Goal: Check status: Check status

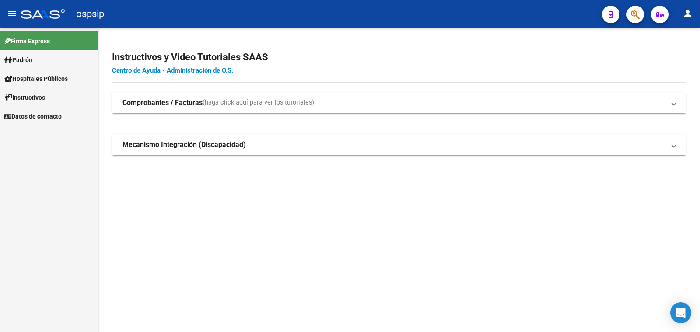
click at [25, 58] on span "Padrón" at bounding box center [18, 60] width 28 height 10
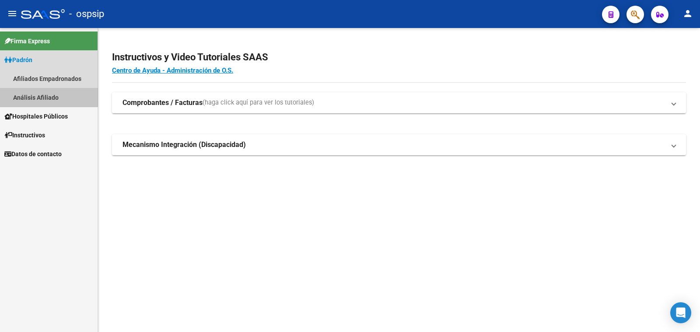
click at [42, 96] on link "Análisis Afiliado" at bounding box center [49, 97] width 98 height 19
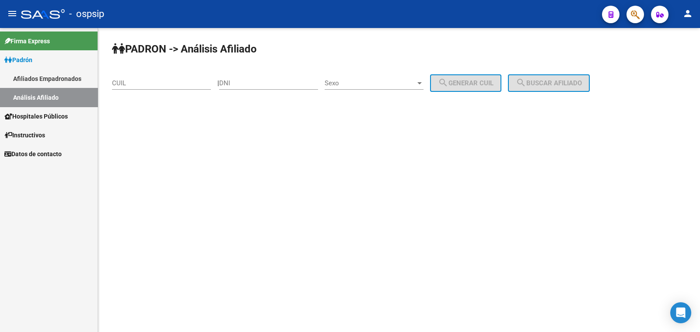
click at [252, 76] on div "DNI" at bounding box center [268, 80] width 99 height 19
drag, startPoint x: 252, startPoint y: 76, endPoint x: 243, endPoint y: 84, distance: 12.1
click at [243, 84] on input "DNI" at bounding box center [268, 83] width 99 height 8
paste input "21921606"
type input "21921606"
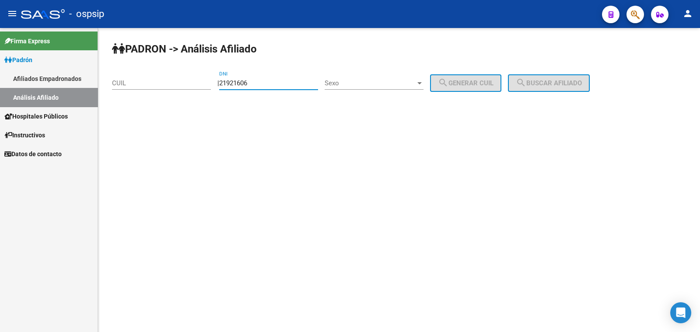
click at [391, 77] on div "Sexo Sexo" at bounding box center [374, 80] width 99 height 19
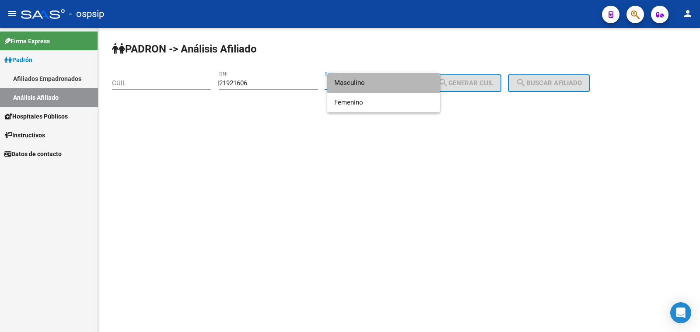
click at [391, 77] on span "Masculino" at bounding box center [383, 83] width 99 height 20
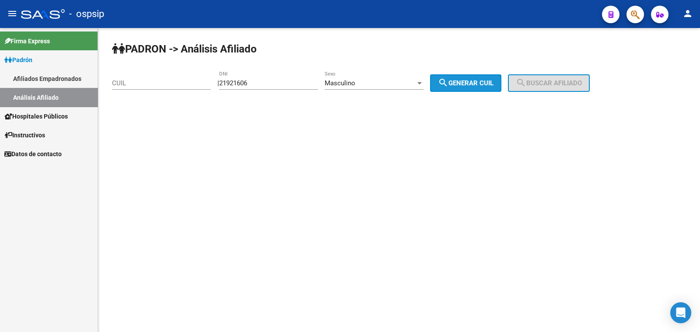
click at [488, 85] on span "search Generar CUIL" at bounding box center [466, 83] width 56 height 8
type input "20-21921606-9"
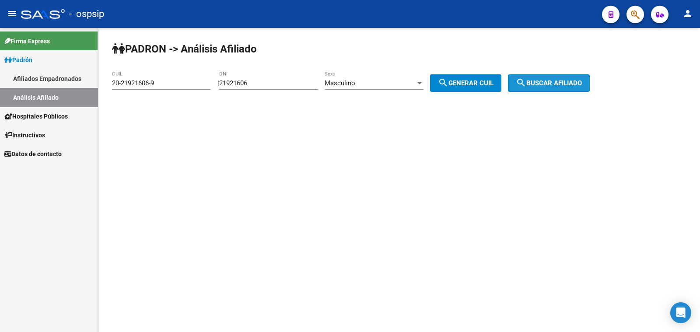
click at [569, 83] on span "search Buscar afiliado" at bounding box center [549, 83] width 66 height 8
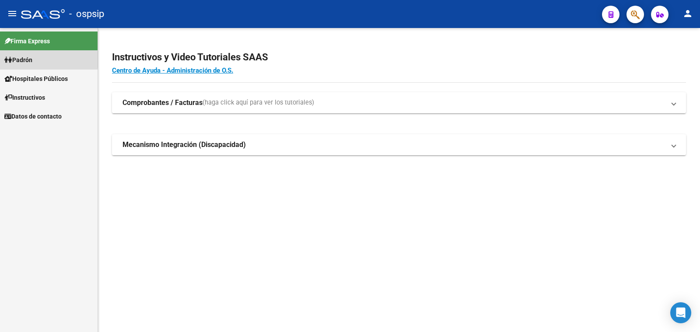
click at [26, 60] on span "Padrón" at bounding box center [18, 60] width 28 height 10
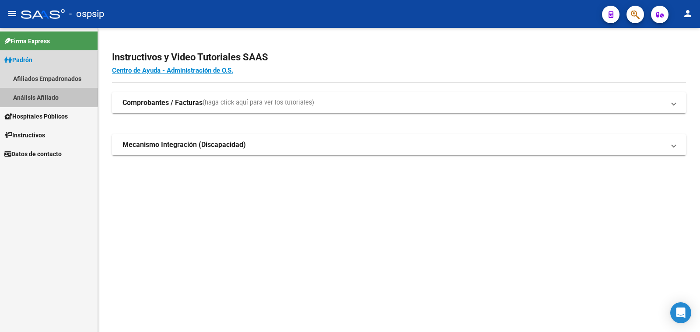
click at [42, 95] on link "Análisis Afiliado" at bounding box center [49, 97] width 98 height 19
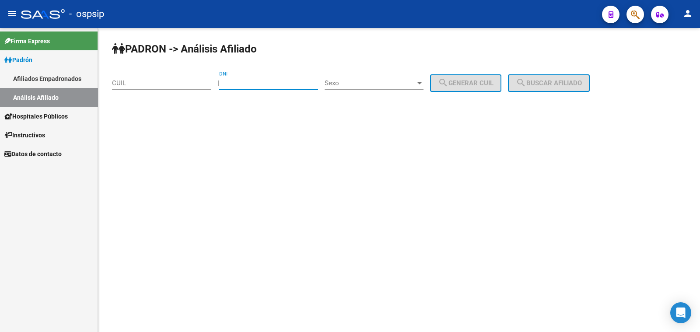
click at [254, 82] on input "DNI" at bounding box center [268, 83] width 99 height 8
paste input "22148581"
type input "22148581"
click at [374, 82] on span "Sexo" at bounding box center [370, 83] width 91 height 8
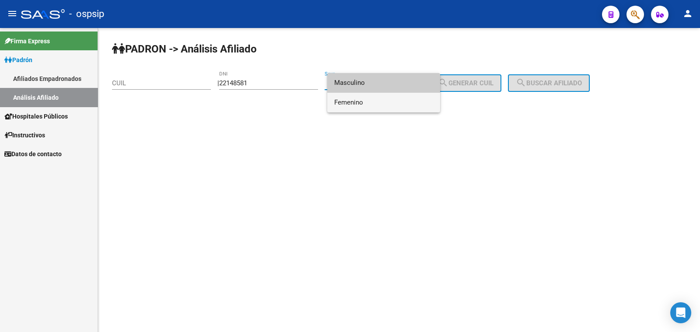
click at [393, 99] on span "Femenino" at bounding box center [383, 103] width 99 height 20
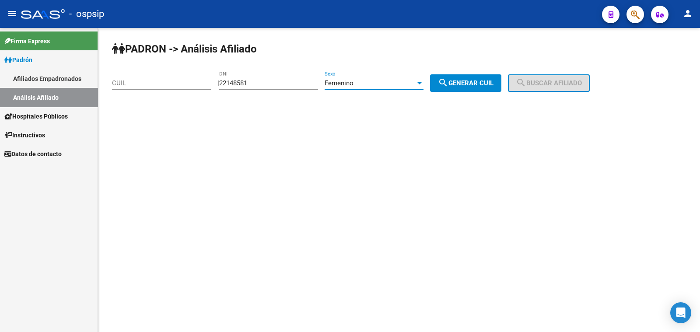
click at [494, 84] on span "search Generar CUIL" at bounding box center [466, 83] width 56 height 8
type input "27-22148581-0"
click at [527, 81] on mat-icon "search" at bounding box center [521, 82] width 11 height 11
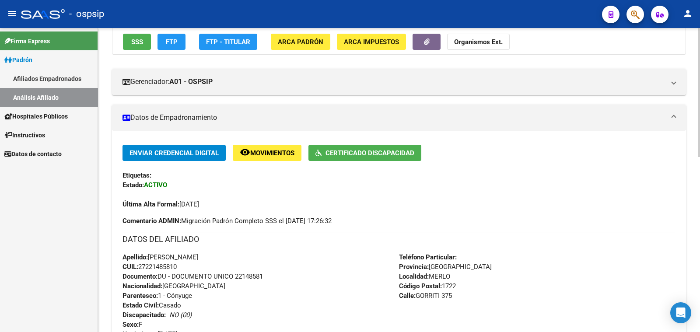
scroll to position [164, 0]
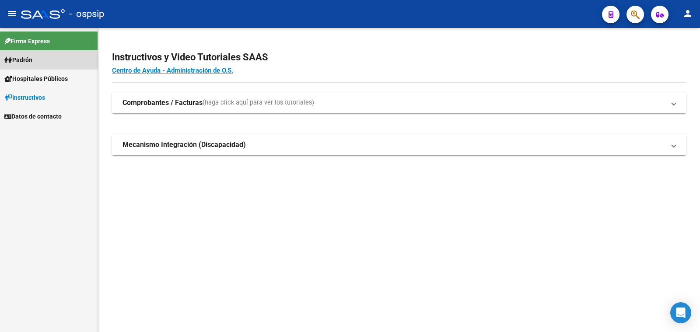
click at [25, 60] on span "Padrón" at bounding box center [18, 60] width 28 height 10
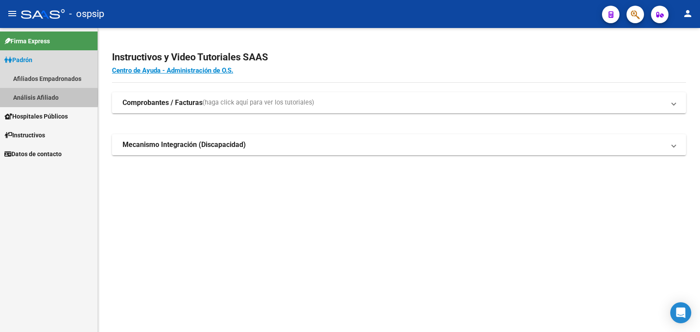
click at [42, 97] on link "Análisis Afiliado" at bounding box center [49, 97] width 98 height 19
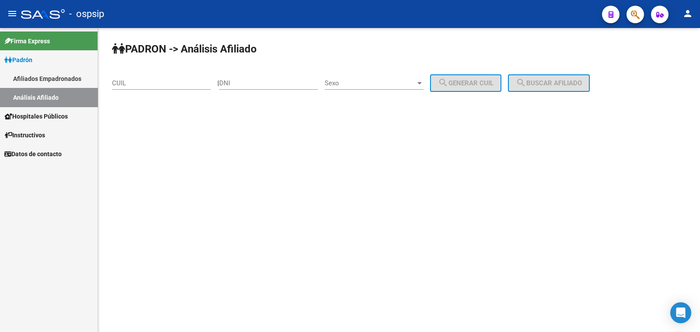
click at [259, 78] on div "DNI" at bounding box center [268, 80] width 99 height 19
click at [258, 79] on div "DNI" at bounding box center [268, 80] width 99 height 19
type input "94552682"
click at [387, 80] on span "Sexo" at bounding box center [370, 83] width 91 height 8
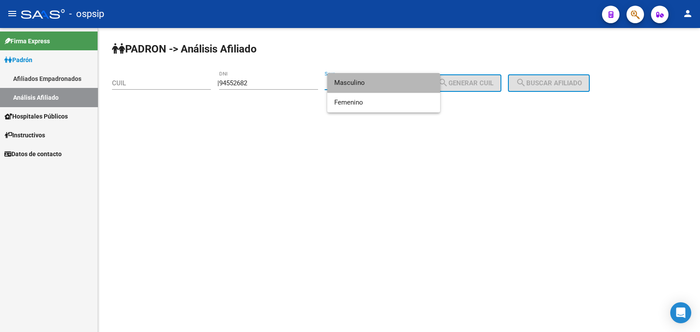
click at [387, 80] on span "Masculino" at bounding box center [383, 83] width 99 height 20
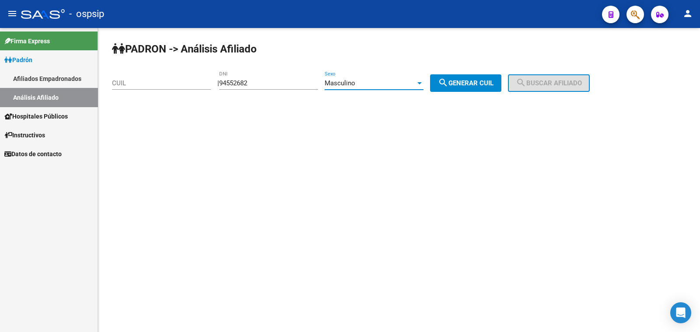
drag, startPoint x: 488, startPoint y: 82, endPoint x: 497, endPoint y: 82, distance: 9.2
click at [489, 81] on span "search Generar CUIL" at bounding box center [466, 83] width 56 height 8
type input "20-94552682-4"
click at [552, 83] on span "search Buscar afiliado" at bounding box center [549, 83] width 66 height 8
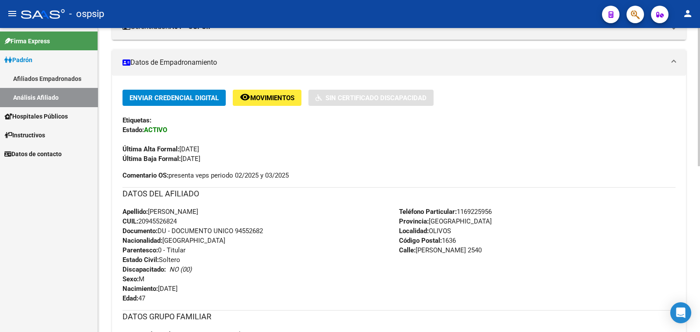
scroll to position [218, 0]
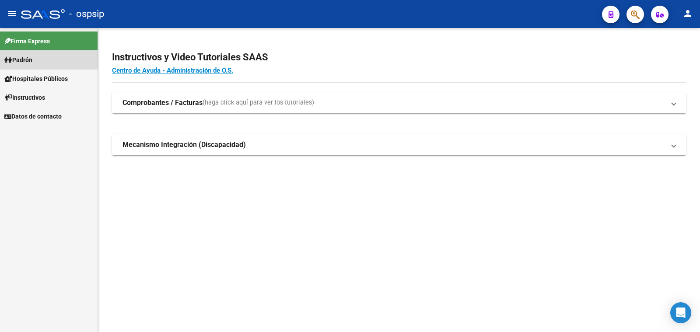
click at [26, 59] on span "Padrón" at bounding box center [18, 60] width 28 height 10
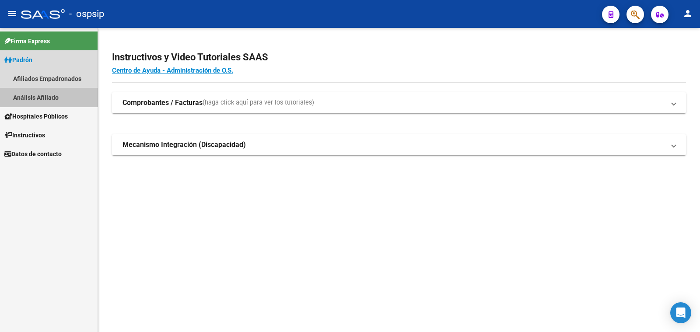
click at [55, 97] on link "Análisis Afiliado" at bounding box center [49, 97] width 98 height 19
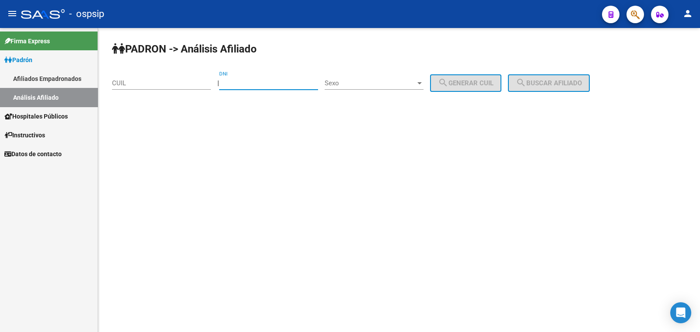
click at [263, 81] on input "DNI" at bounding box center [268, 83] width 99 height 8
click at [384, 84] on span "Sexo" at bounding box center [370, 83] width 91 height 8
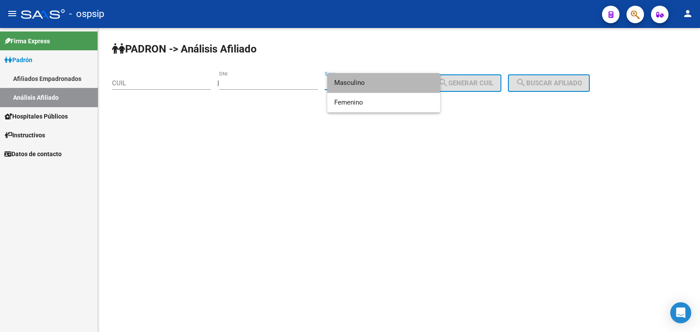
click at [384, 84] on span "Masculino" at bounding box center [383, 83] width 99 height 20
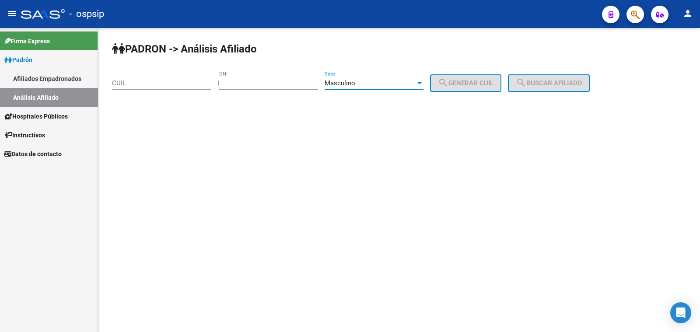
click at [387, 80] on div "Masculino" at bounding box center [370, 83] width 91 height 8
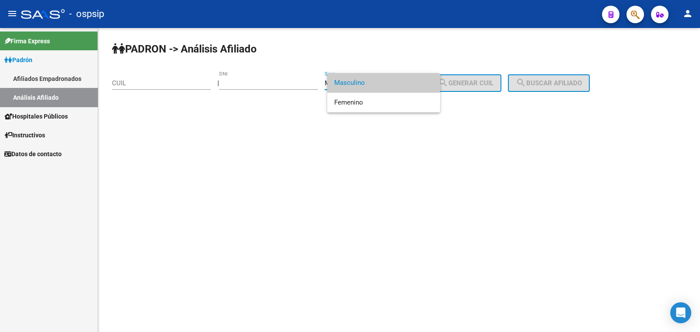
click at [263, 82] on div at bounding box center [350, 166] width 700 height 332
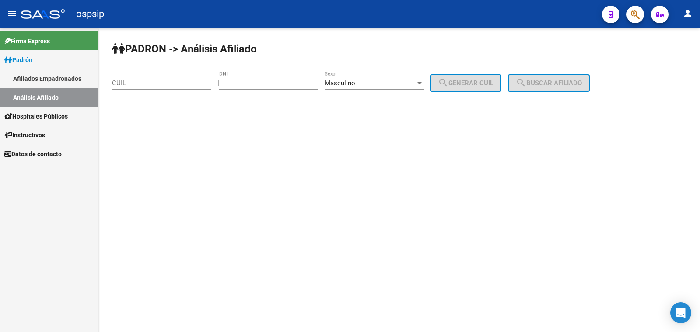
click at [261, 83] on input "DNI" at bounding box center [268, 83] width 99 height 8
type input "34180068"
click at [484, 79] on span "search Generar CUIL" at bounding box center [466, 83] width 56 height 8
type input "20-34180068-5"
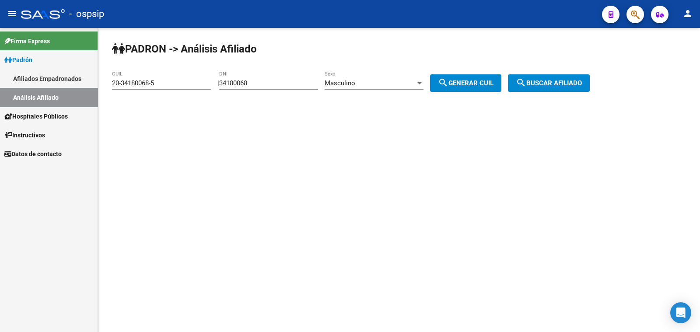
click at [567, 81] on span "search Buscar afiliado" at bounding box center [549, 83] width 66 height 8
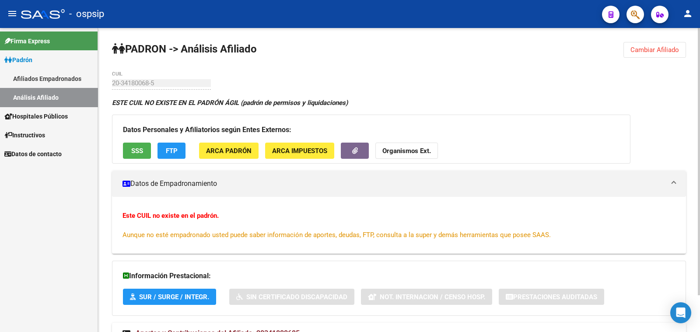
click at [255, 180] on mat-panel-title "Datos de Empadronamiento" at bounding box center [394, 184] width 543 height 10
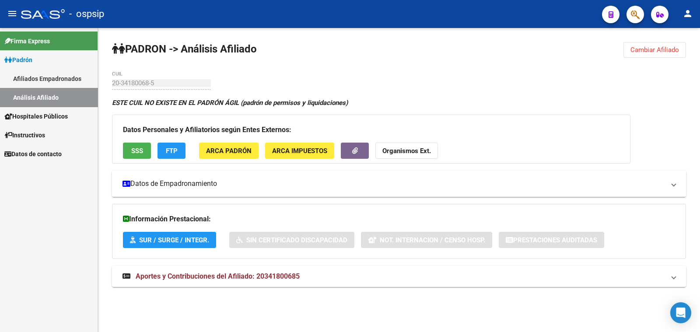
click at [255, 180] on mat-panel-title "Datos de Empadronamiento" at bounding box center [394, 184] width 543 height 10
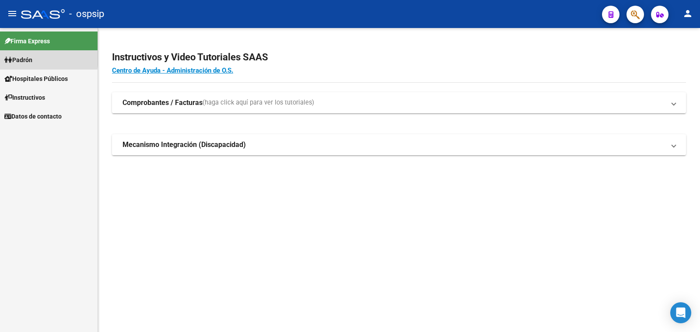
click at [28, 58] on span "Padrón" at bounding box center [18, 60] width 28 height 10
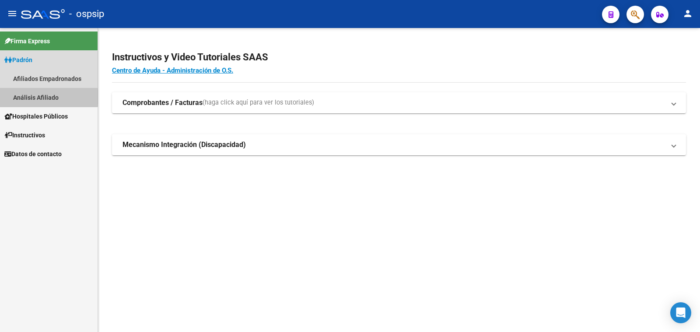
click at [40, 97] on link "Análisis Afiliado" at bounding box center [49, 97] width 98 height 19
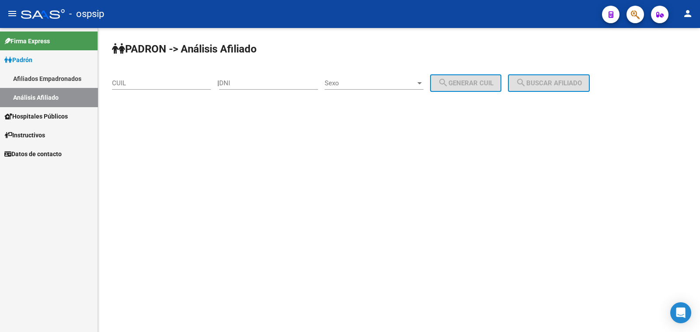
click at [263, 84] on input "DNI" at bounding box center [268, 83] width 99 height 8
paste input "34180068"
type input "34180068"
click at [377, 81] on span "Sexo" at bounding box center [370, 83] width 91 height 8
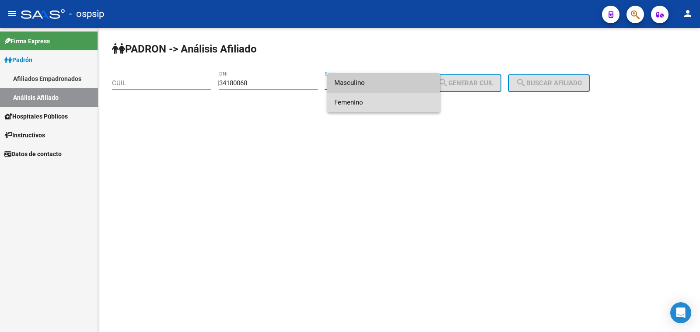
click at [400, 105] on span "Femenino" at bounding box center [383, 103] width 99 height 20
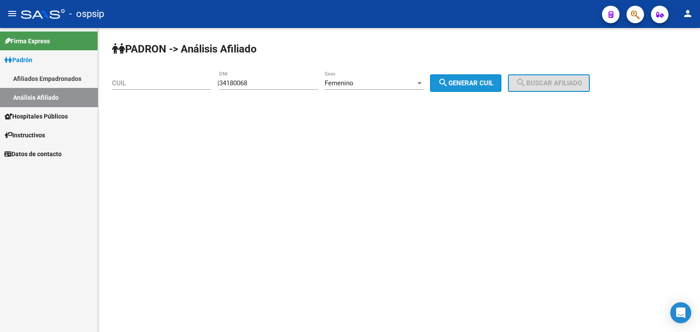
click at [489, 78] on button "search Generar CUIL" at bounding box center [465, 83] width 71 height 18
type input "23-34180068-4"
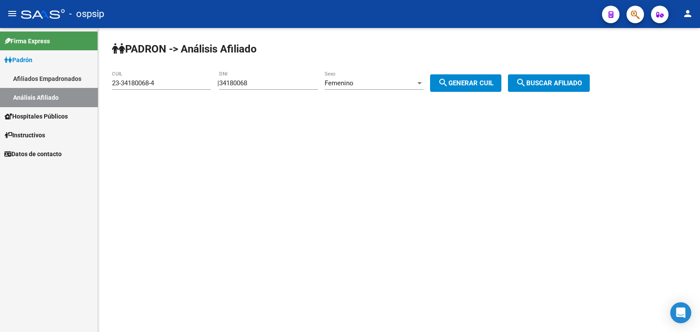
click at [551, 82] on span "search Buscar afiliado" at bounding box center [549, 83] width 66 height 8
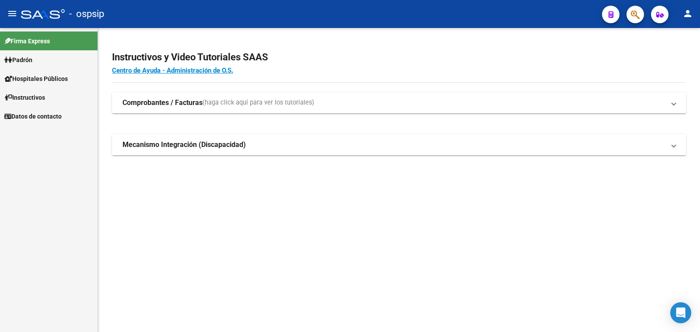
click at [18, 58] on span "Padrón" at bounding box center [18, 60] width 28 height 10
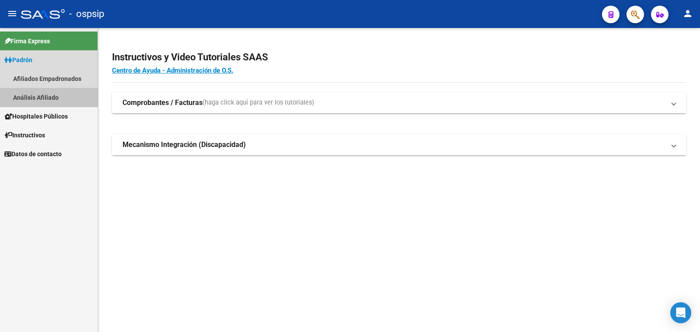
click at [39, 95] on link "Análisis Afiliado" at bounding box center [49, 97] width 98 height 19
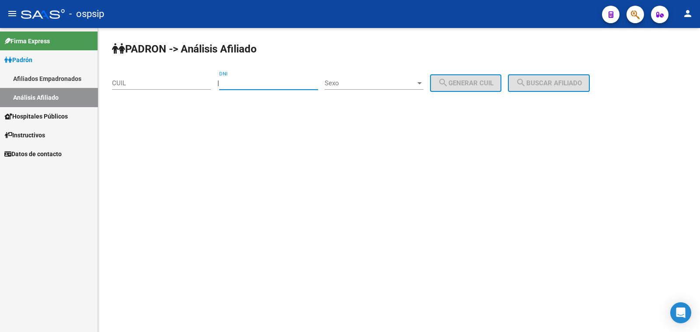
click at [246, 81] on input "DNI" at bounding box center [268, 83] width 99 height 8
type input "17131935"
click at [356, 83] on span "Sexo" at bounding box center [370, 83] width 91 height 8
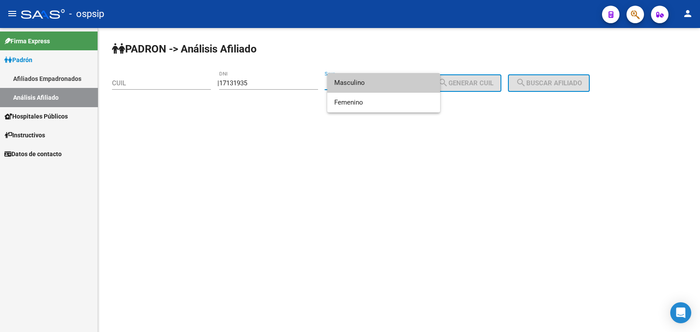
click at [356, 83] on span "Masculino" at bounding box center [383, 83] width 99 height 20
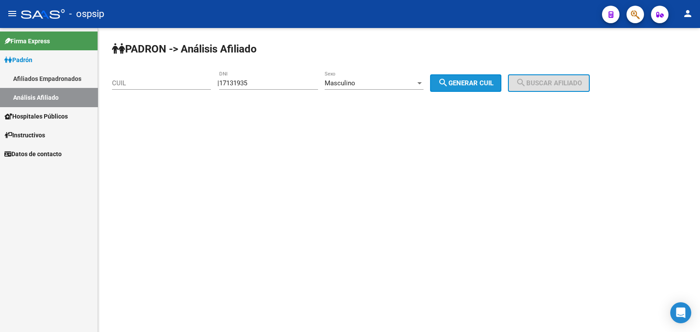
click at [486, 84] on span "search Generar CUIL" at bounding box center [466, 83] width 56 height 8
type input "20-17131935-9"
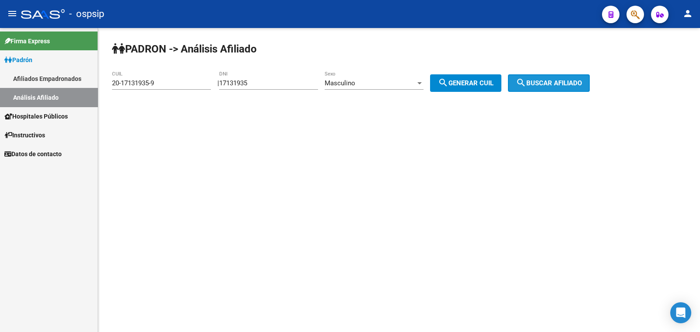
click at [543, 86] on span "search Buscar afiliado" at bounding box center [549, 83] width 66 height 8
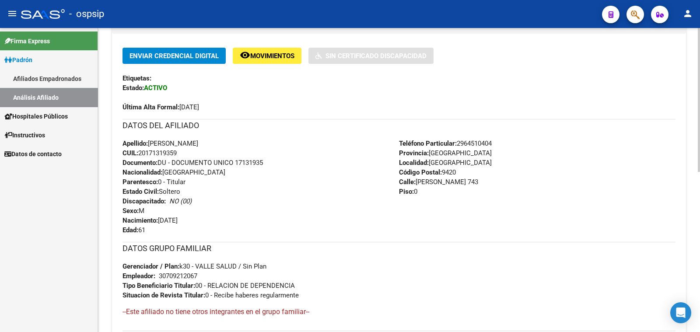
scroll to position [218, 0]
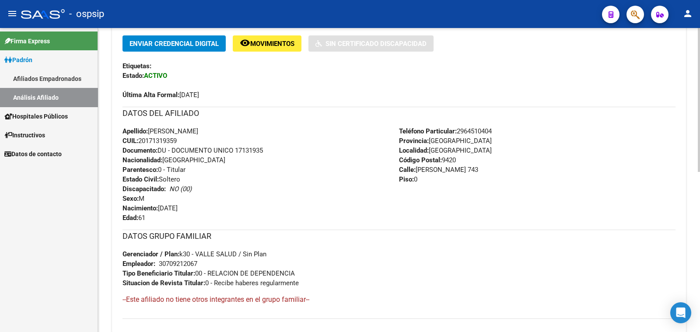
drag, startPoint x: 236, startPoint y: 148, endPoint x: 269, endPoint y: 149, distance: 32.8
click at [273, 148] on div "Apellido: RICARDO ANTONIO GONZALEZ CUIL: 20171319359 Documento: DU - DOCUMENTO …" at bounding box center [261, 175] width 277 height 96
copy span "17131935"
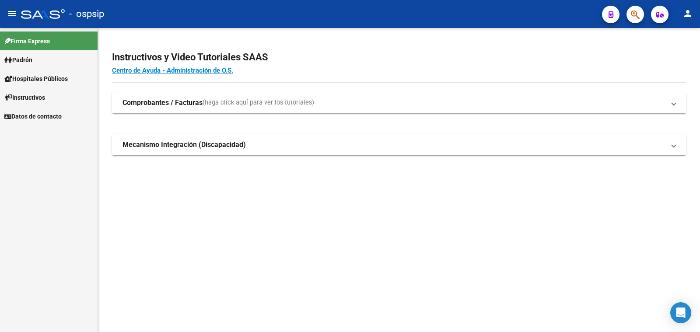
click at [31, 59] on span "Padrón" at bounding box center [18, 60] width 28 height 10
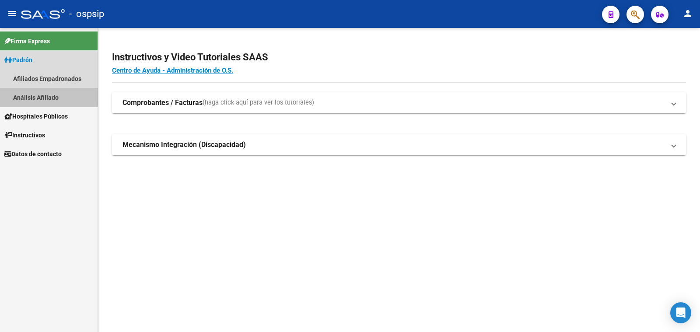
click at [47, 95] on link "Análisis Afiliado" at bounding box center [49, 97] width 98 height 19
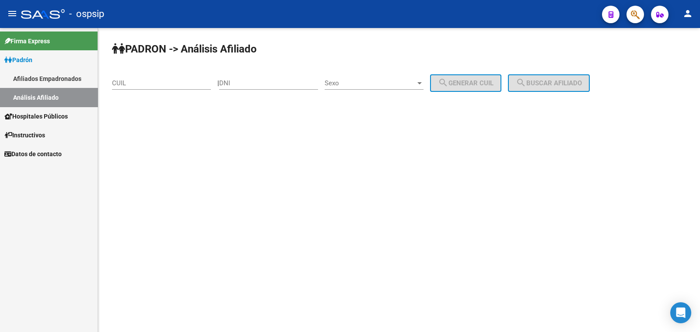
click at [262, 77] on div "DNI" at bounding box center [268, 80] width 99 height 19
type input "47637777"
click at [384, 84] on span "Sexo" at bounding box center [370, 83] width 91 height 8
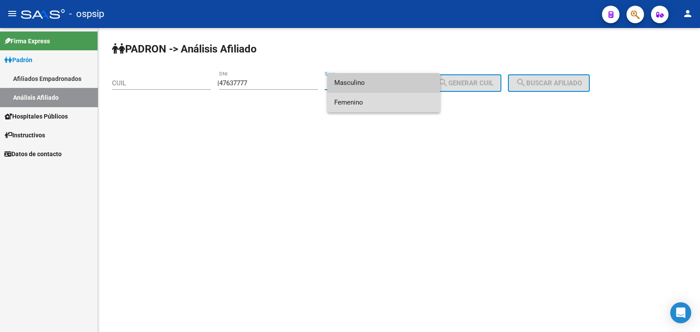
drag, startPoint x: 407, startPoint y: 105, endPoint x: 476, endPoint y: 92, distance: 70.4
click at [409, 105] on span "Femenino" at bounding box center [383, 103] width 99 height 20
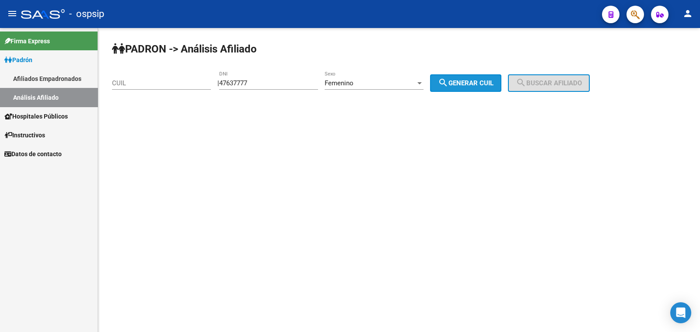
click at [493, 83] on span "search Generar CUIL" at bounding box center [466, 83] width 56 height 8
type input "27-47637777-9"
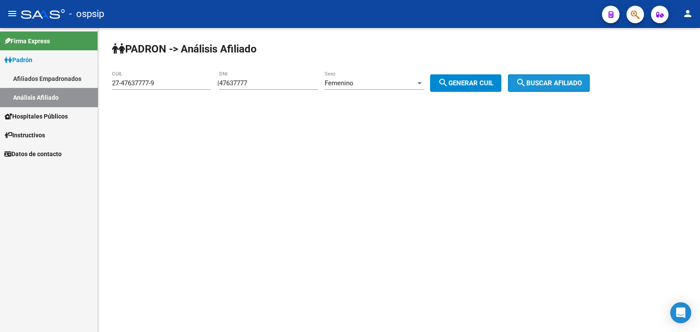
click at [527, 84] on mat-icon "search" at bounding box center [521, 82] width 11 height 11
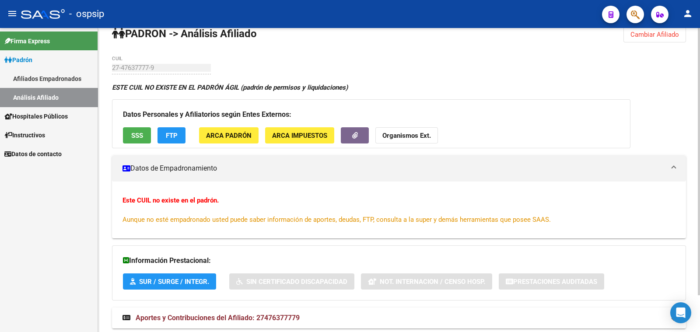
scroll to position [42, 0]
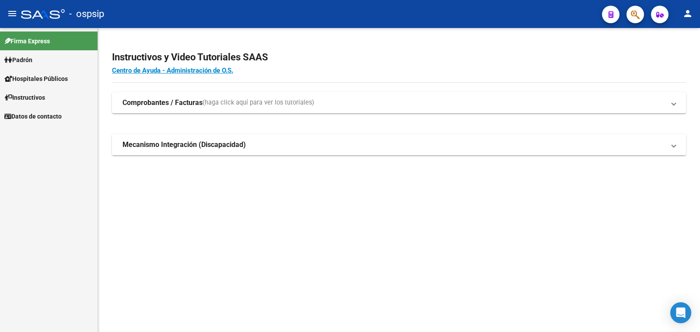
click at [27, 59] on span "Padrón" at bounding box center [18, 60] width 28 height 10
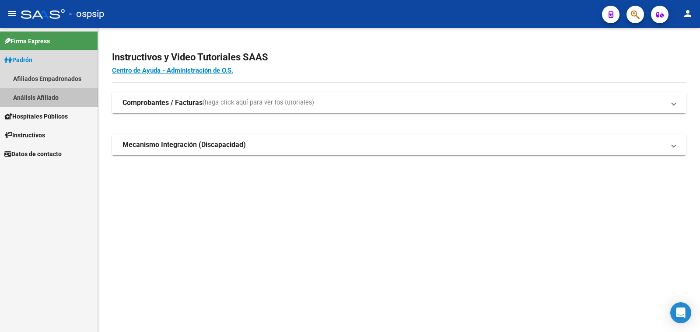
click at [38, 97] on link "Análisis Afiliado" at bounding box center [49, 97] width 98 height 19
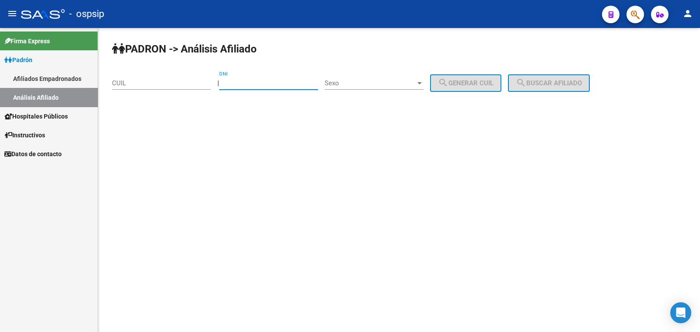
click at [249, 83] on input "DNI" at bounding box center [268, 83] width 99 height 8
type input "1"
type input "47637777"
click at [391, 83] on span "Sexo" at bounding box center [370, 83] width 91 height 8
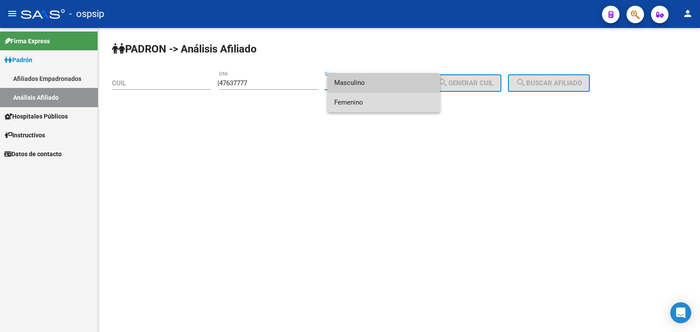
click at [414, 103] on span "Femenino" at bounding box center [383, 103] width 99 height 20
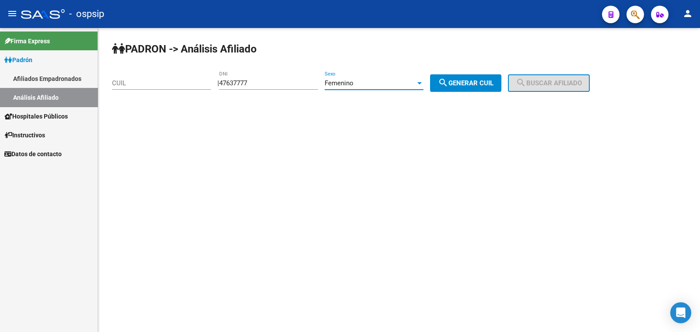
click at [486, 79] on span "search Generar CUIL" at bounding box center [466, 83] width 56 height 8
type input "27-47637777-9"
click at [547, 79] on span "search Buscar afiliado" at bounding box center [549, 83] width 66 height 8
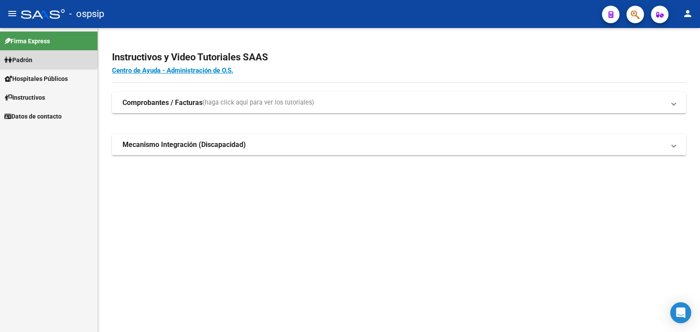
click at [20, 57] on span "Padrón" at bounding box center [18, 60] width 28 height 10
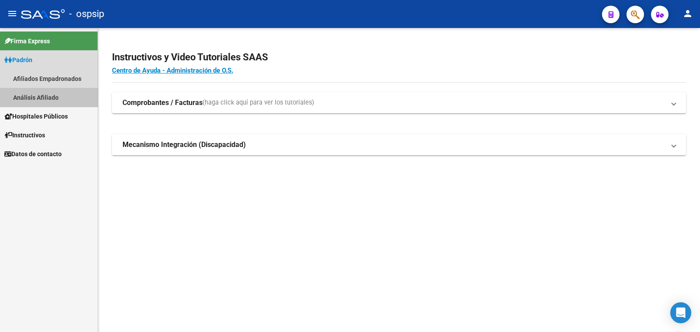
click at [46, 96] on link "Análisis Afiliado" at bounding box center [49, 97] width 98 height 19
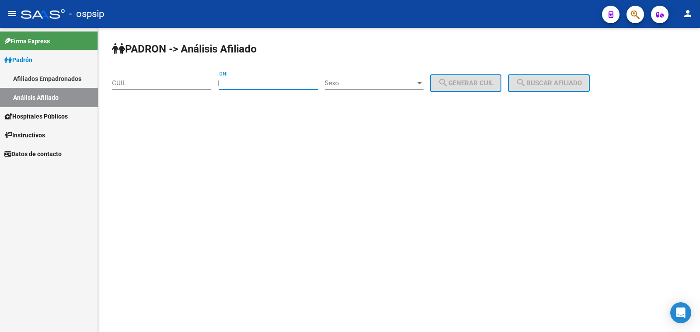
click at [252, 83] on input "DNI" at bounding box center [268, 83] width 99 height 8
paste input "36649372"
type input "36649372"
click at [403, 83] on span "Sexo" at bounding box center [370, 83] width 91 height 8
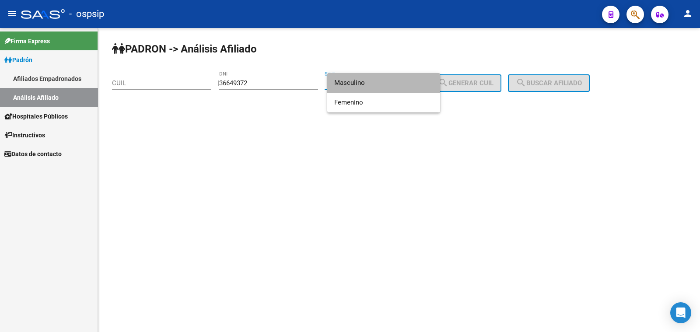
click at [403, 83] on span "Masculino" at bounding box center [383, 83] width 99 height 20
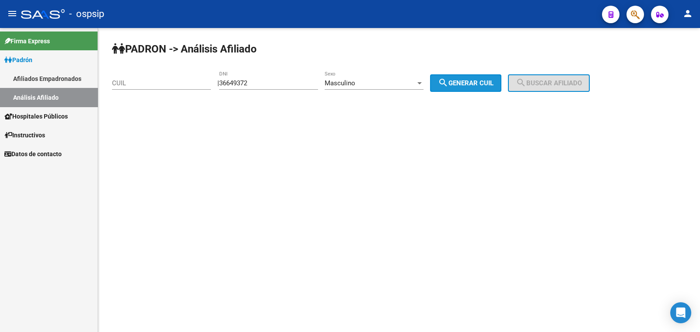
click at [480, 81] on span "search Generar CUIL" at bounding box center [466, 83] width 56 height 8
type input "20-36649372-8"
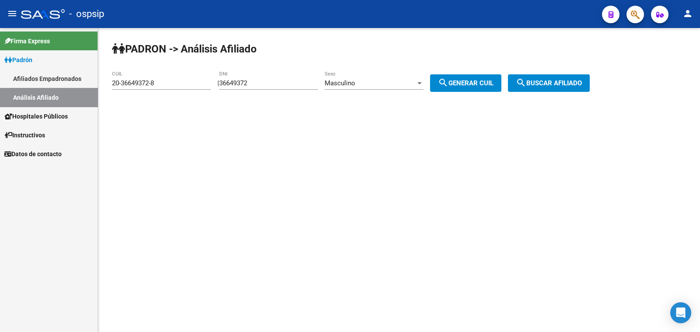
click at [574, 82] on span "search Buscar afiliado" at bounding box center [549, 83] width 66 height 8
